Goal: Information Seeking & Learning: Learn about a topic

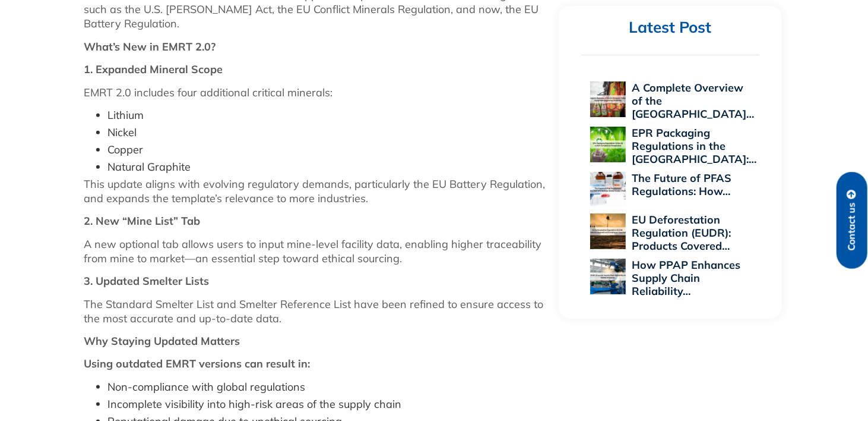
scroll to position [772, 0]
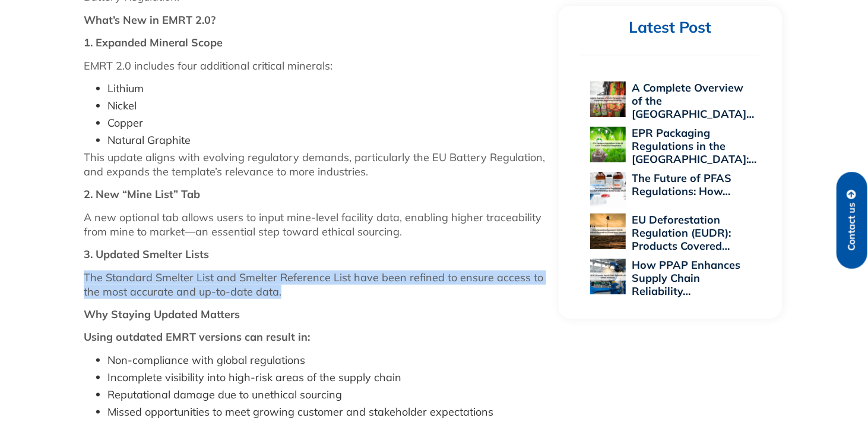
drag, startPoint x: 85, startPoint y: 274, endPoint x: 289, endPoint y: 285, distance: 204.0
click at [289, 285] on p "The Standard Smelter List and Smelter Reference List have been refined to ensur…" at bounding box center [315, 284] width 463 height 29
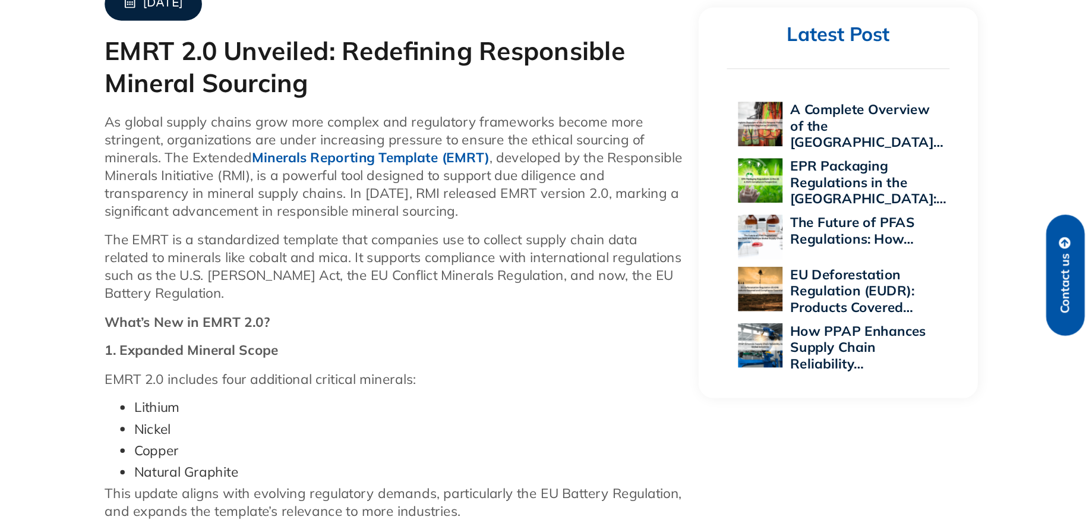
scroll to position [475, 0]
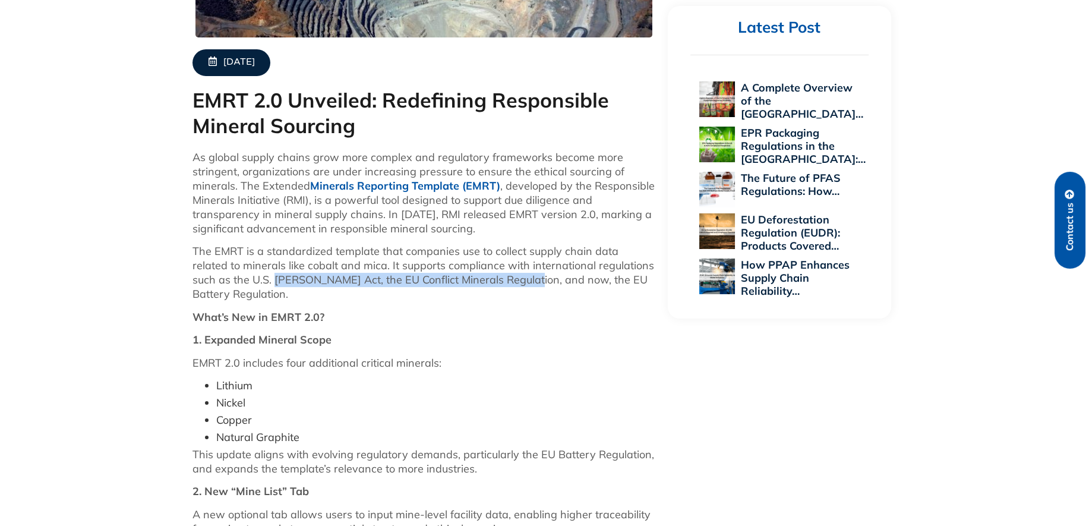
drag, startPoint x: 235, startPoint y: 280, endPoint x: 489, endPoint y: 286, distance: 254.3
click at [489, 286] on p "The EMRT is a standardized template that companies use to collect supply chain …" at bounding box center [423, 272] width 463 height 57
drag, startPoint x: 211, startPoint y: 280, endPoint x: 609, endPoint y: 291, distance: 397.6
click at [609, 291] on p "The EMRT is a standardized template that companies use to collect supply chain …" at bounding box center [423, 272] width 463 height 57
copy p "U.S. [PERSON_NAME] Act, the EU Conflict Minerals Regulation, and now, the EU Ba…"
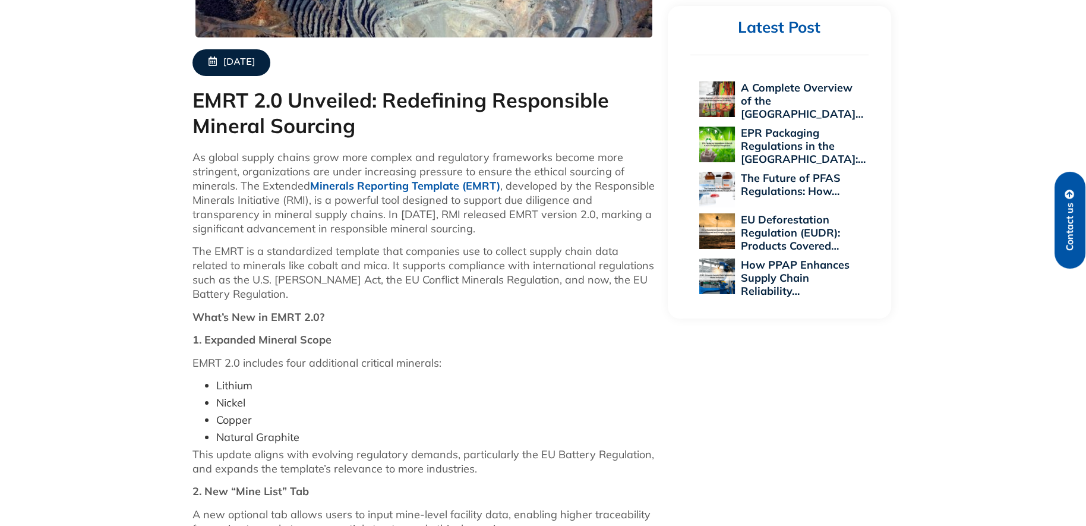
click at [583, 379] on li "Lithium" at bounding box center [436, 385] width 440 height 14
click at [297, 200] on p "As global supply chains grow more complex and regulatory frameworks become more…" at bounding box center [423, 193] width 463 height 86
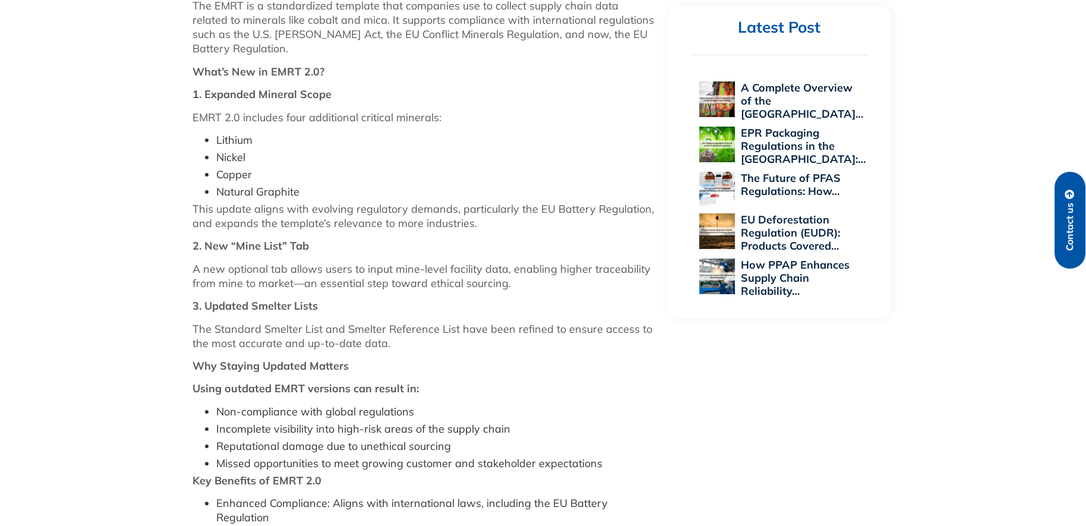
scroll to position [698, 0]
